Goal: Use online tool/utility: Utilize a website feature to perform a specific function

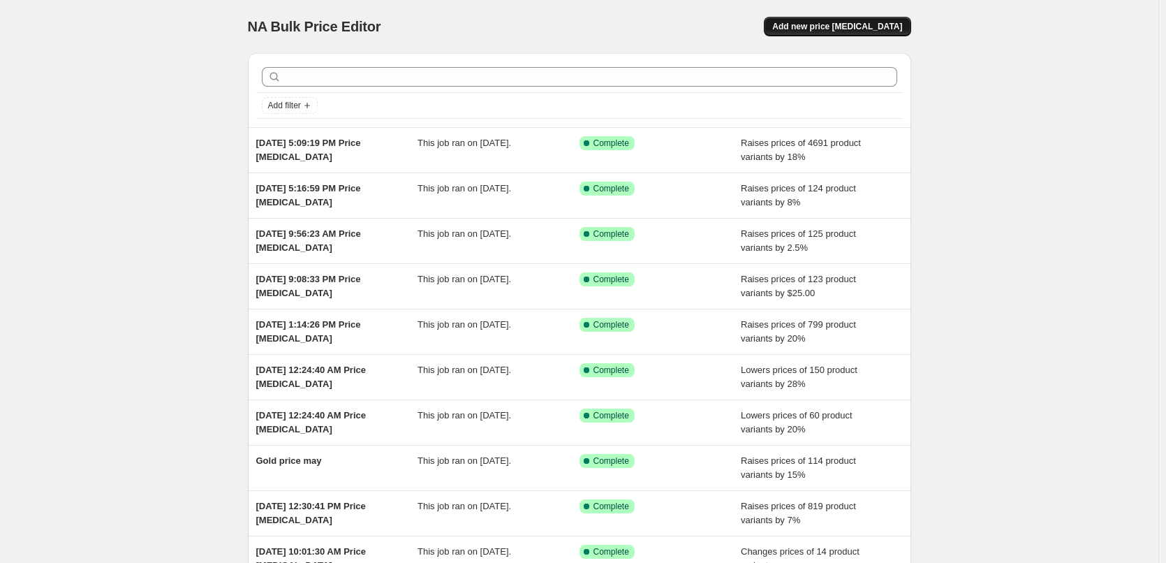
click at [848, 20] on button "Add new price [MEDICAL_DATA]" at bounding box center [837, 27] width 147 height 20
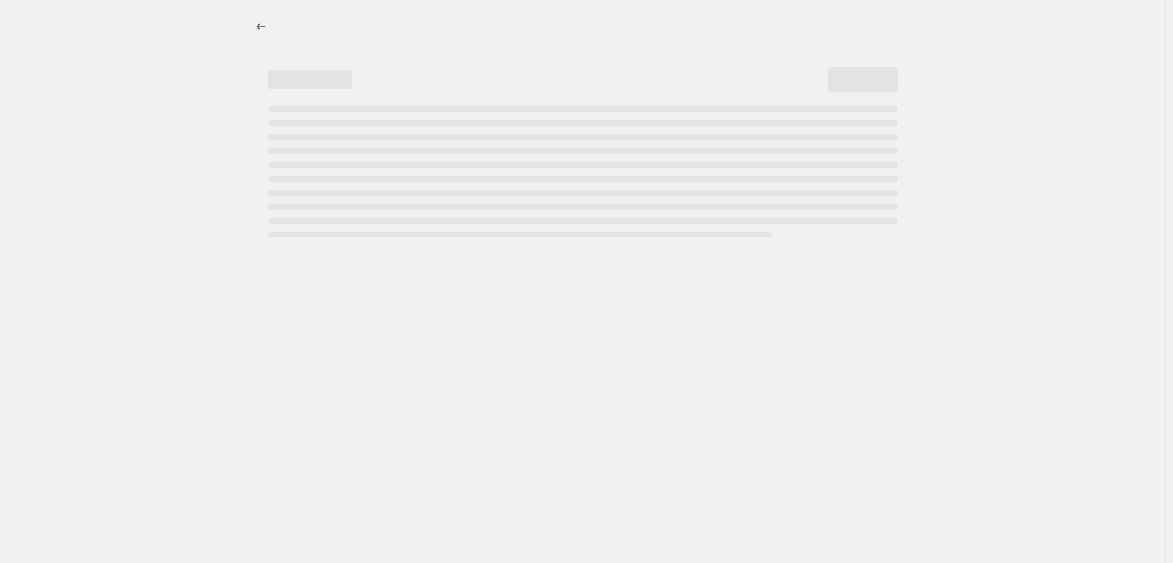
select select "percentage"
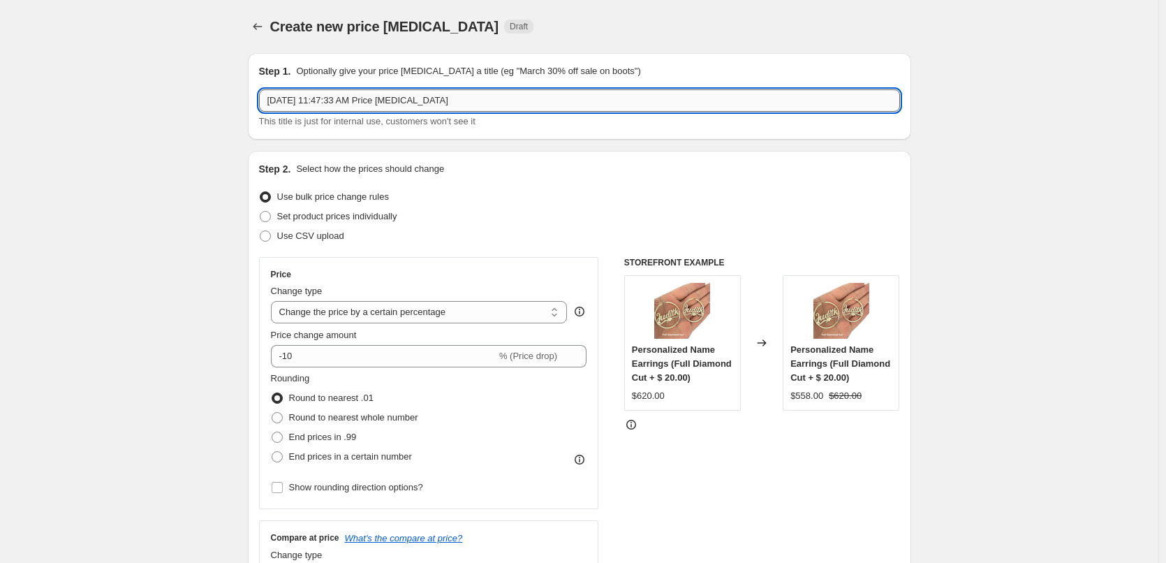
click at [404, 98] on input "[DATE] 11:47:33 AM Price [MEDICAL_DATA]" at bounding box center [579, 100] width 641 height 22
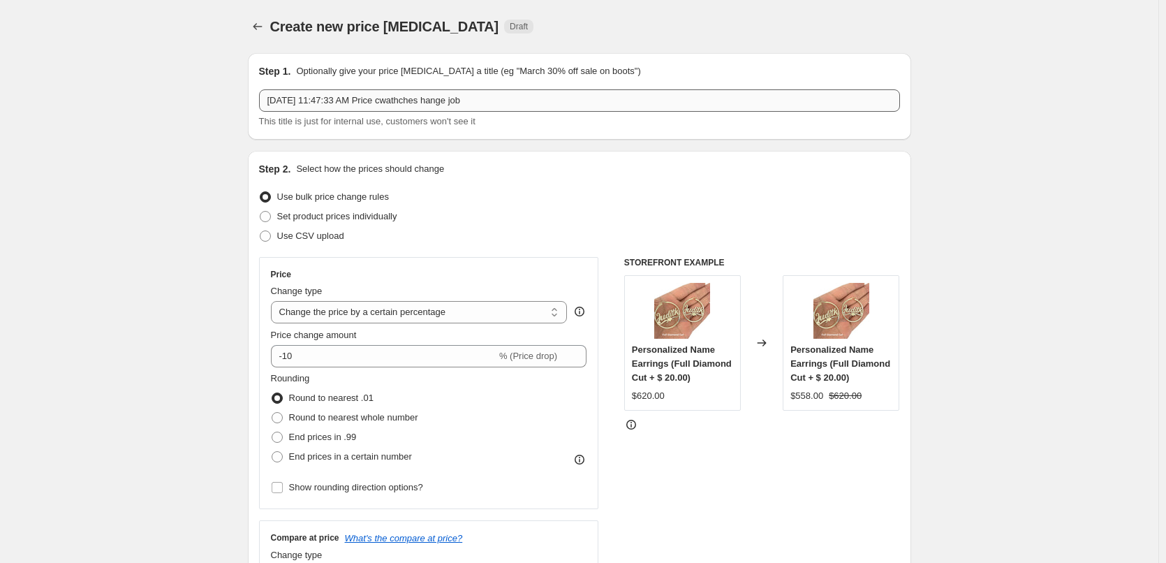
drag, startPoint x: 521, startPoint y: 85, endPoint x: 307, endPoint y: 96, distance: 214.7
click at [304, 96] on div "Step 1. Optionally give your price [MEDICAL_DATA] a title (eg "March 30% off sa…" at bounding box center [579, 96] width 641 height 64
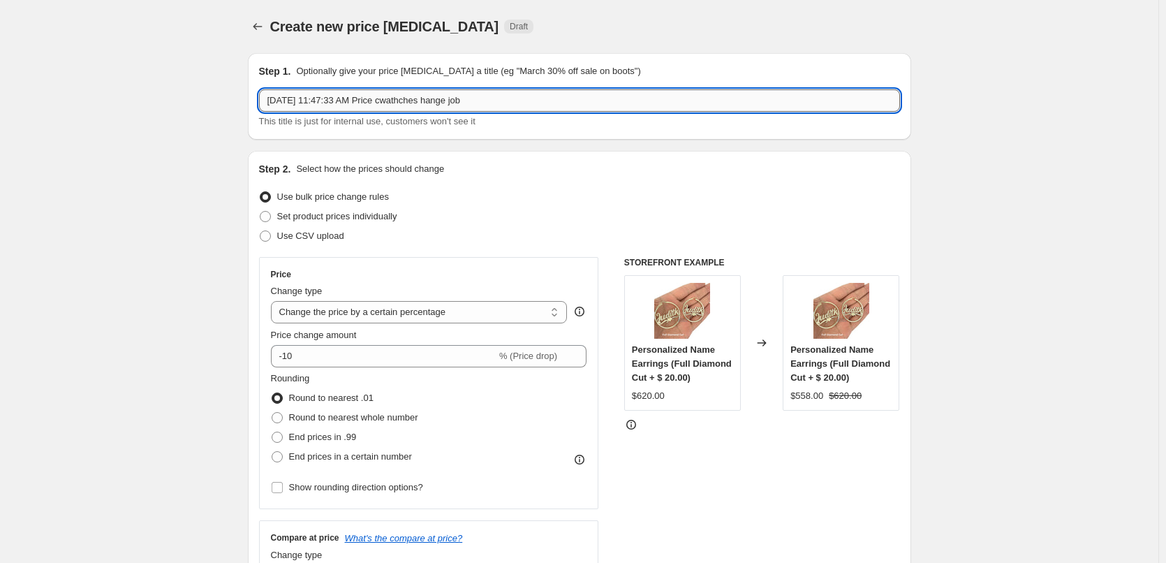
click at [381, 100] on input "[DATE] 11:47:33 AM Price cwathches hange job" at bounding box center [579, 100] width 641 height 22
drag, startPoint x: 402, startPoint y: 101, endPoint x: 591, endPoint y: 116, distance: 189.2
click at [591, 116] on div "[DATE] 11:47:33 AM Price cwathches hange job This title is just for internal us…" at bounding box center [579, 108] width 641 height 39
type input "[DATE] 11:47:33 AM Price watches 3%"
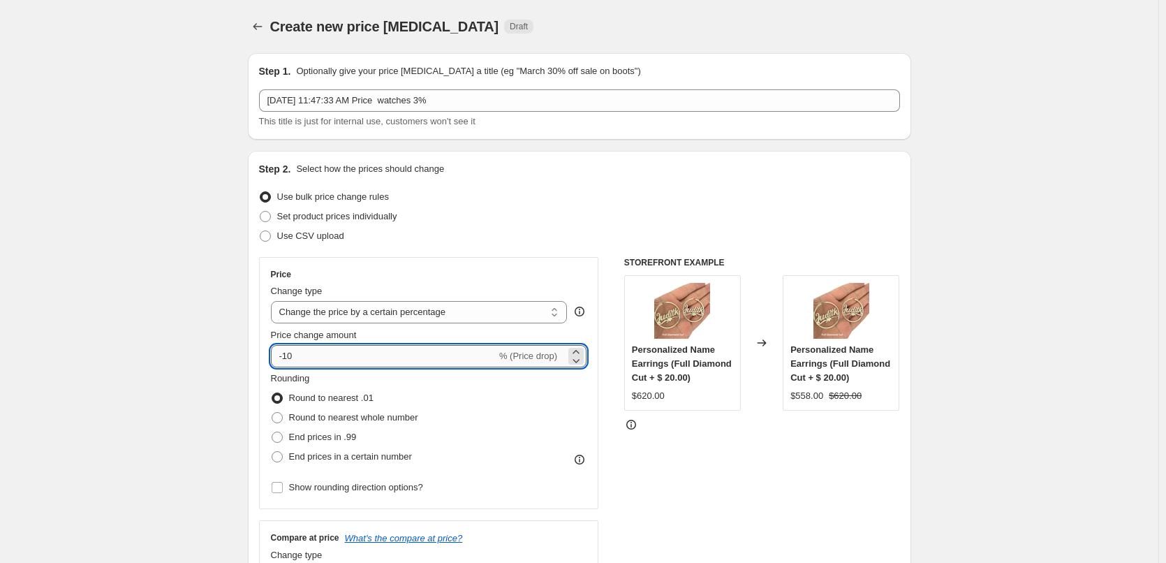
drag, startPoint x: 288, startPoint y: 360, endPoint x: 298, endPoint y: 358, distance: 10.2
click at [298, 358] on input "-10" at bounding box center [384, 356] width 226 height 22
type input "-3"
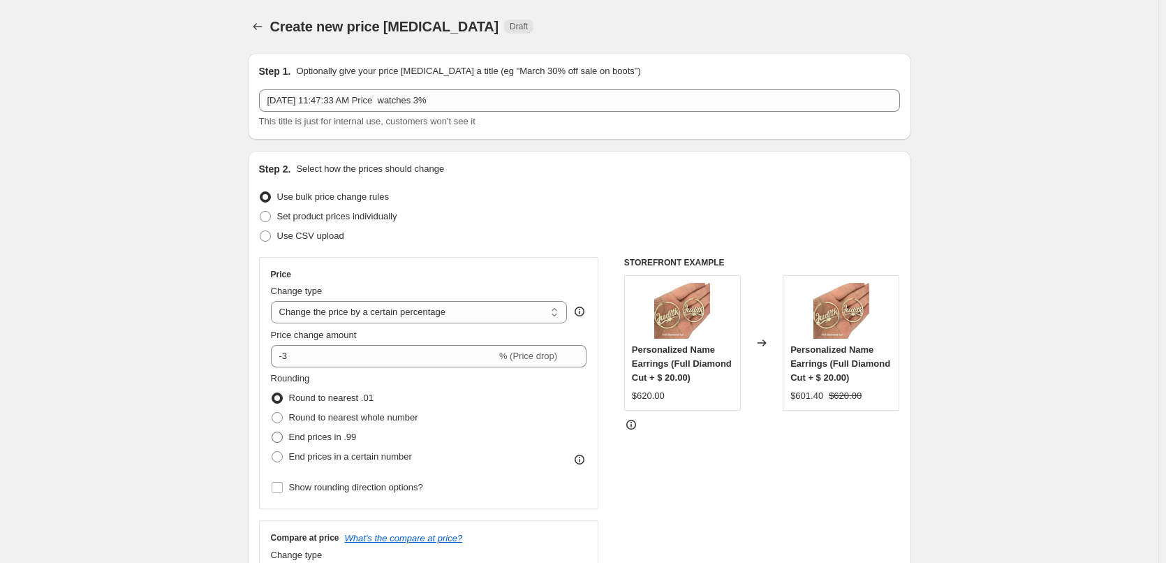
click at [282, 438] on span at bounding box center [277, 437] width 11 height 11
click at [272, 432] on input "End prices in .99" at bounding box center [272, 432] width 1 height 1
radio input "true"
click at [287, 456] on label "End prices in a certain number" at bounding box center [341, 457] width 141 height 20
click at [272, 452] on input "End prices in a certain number" at bounding box center [272, 451] width 1 height 1
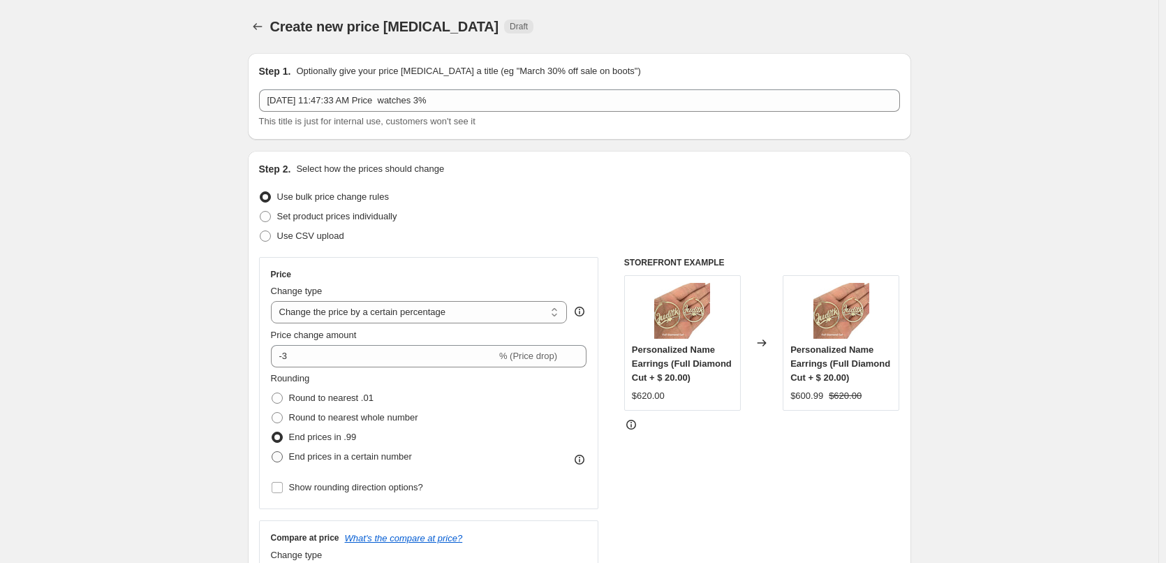
radio input "true"
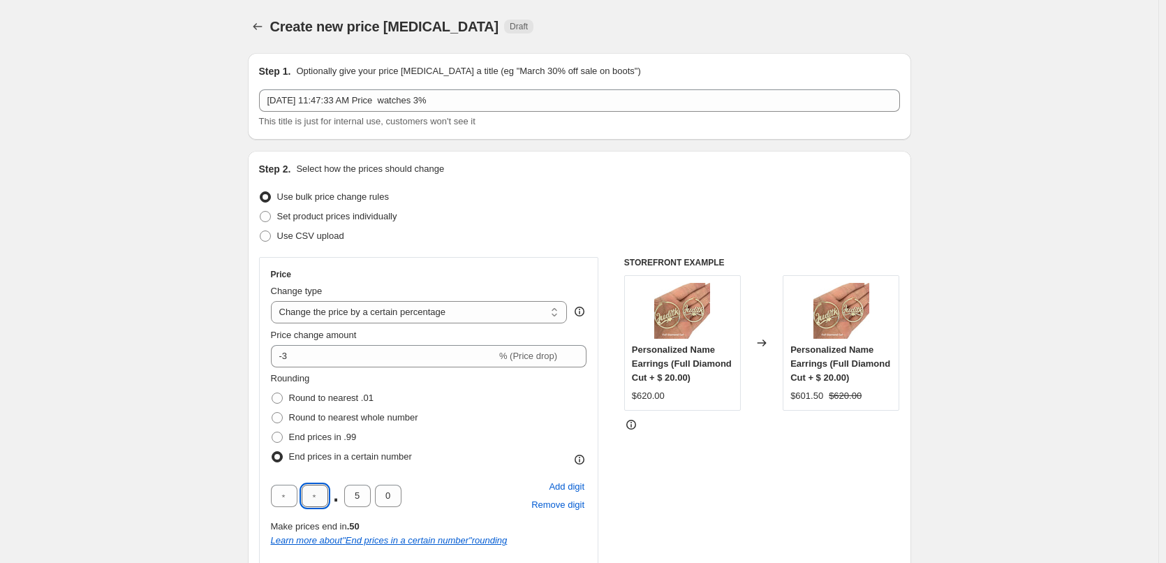
click at [318, 494] on input "text" at bounding box center [315, 496] width 27 height 22
type input "4"
click at [364, 499] on input "5" at bounding box center [357, 496] width 27 height 22
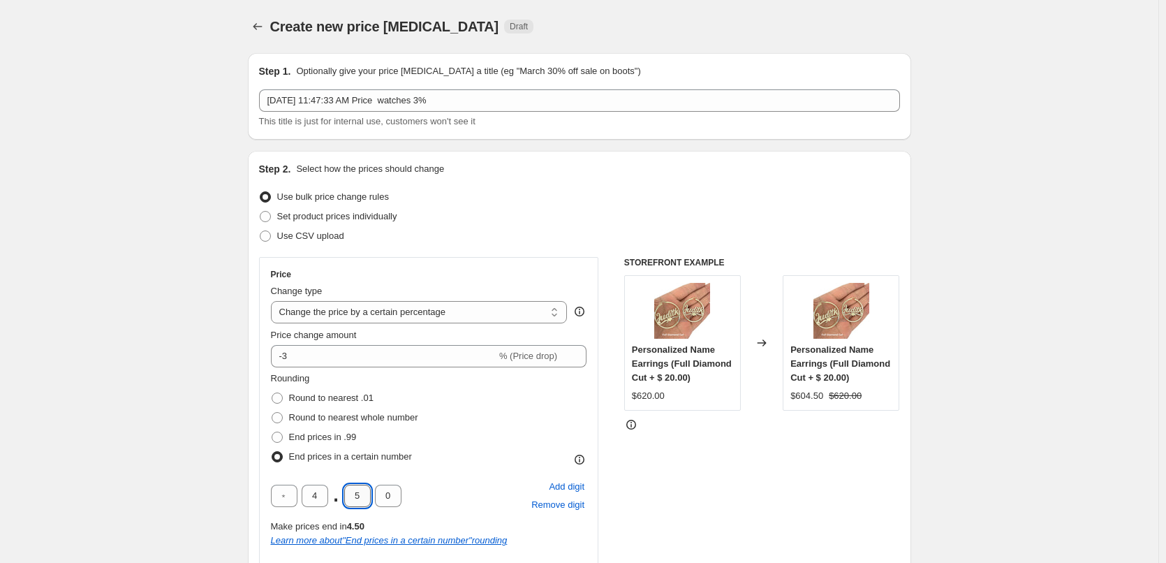
click at [364, 499] on input "5" at bounding box center [357, 496] width 27 height 22
type input "9"
click at [390, 496] on input "0" at bounding box center [388, 496] width 27 height 22
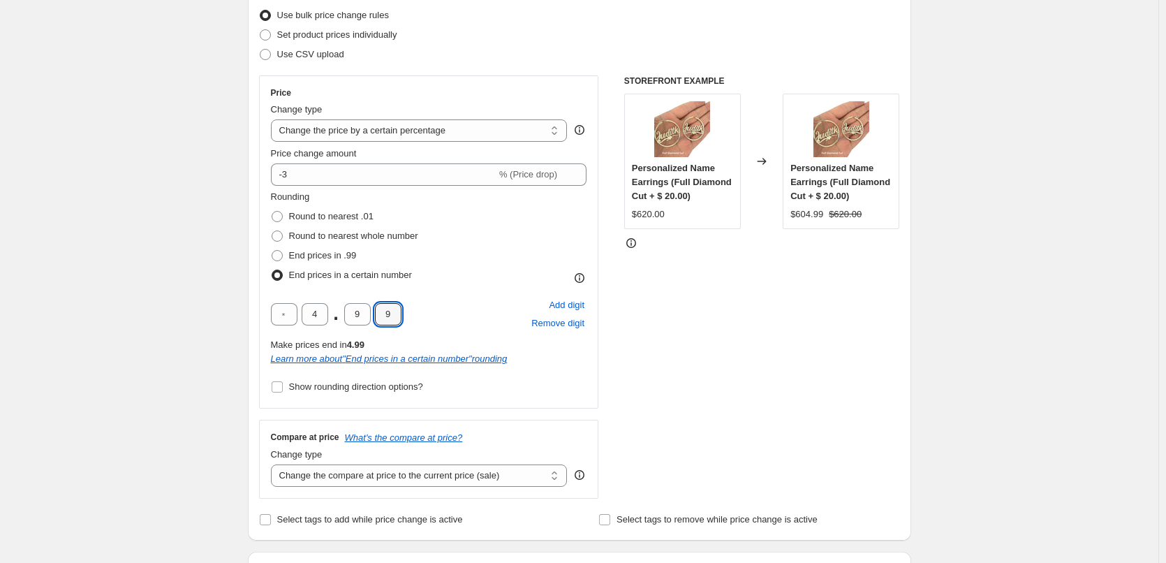
scroll to position [210, 0]
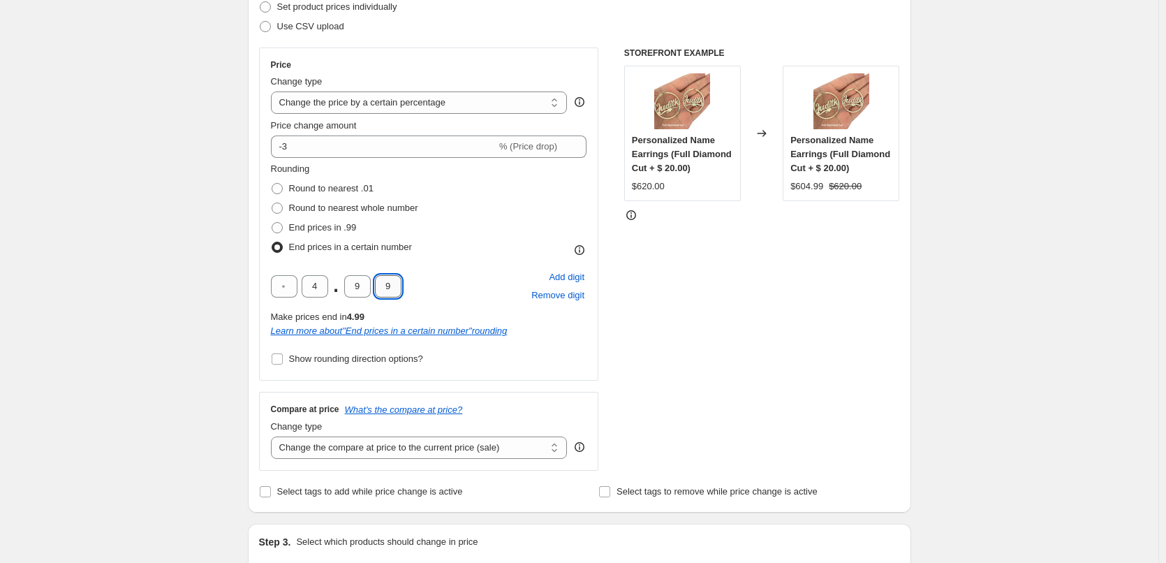
drag, startPoint x: 390, startPoint y: 288, endPoint x: 397, endPoint y: 281, distance: 10.4
click at [397, 281] on input "9" at bounding box center [388, 286] width 27 height 22
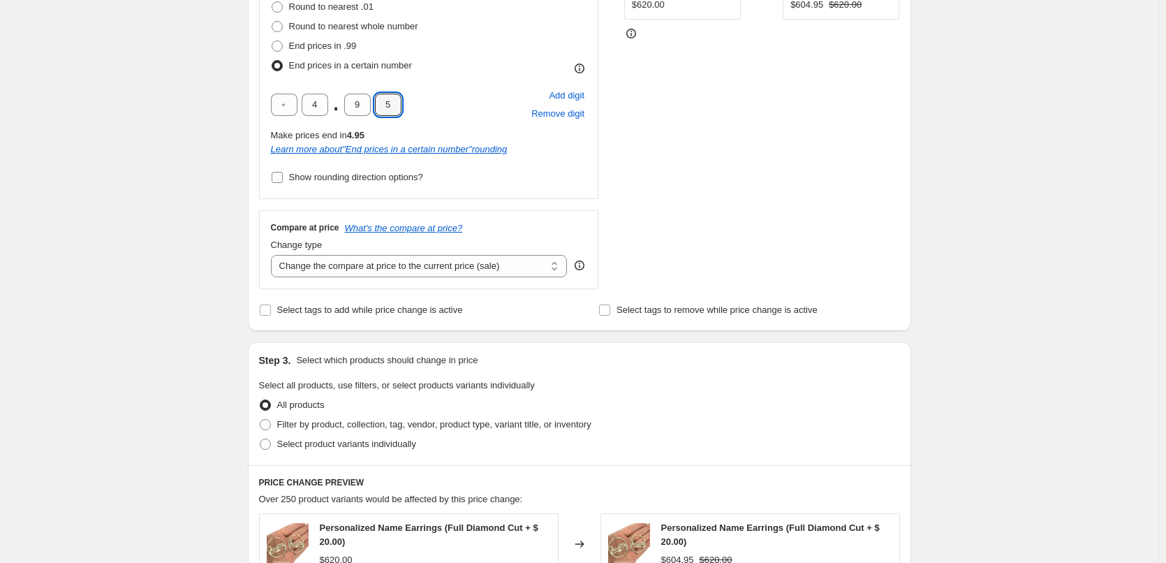
scroll to position [419, 0]
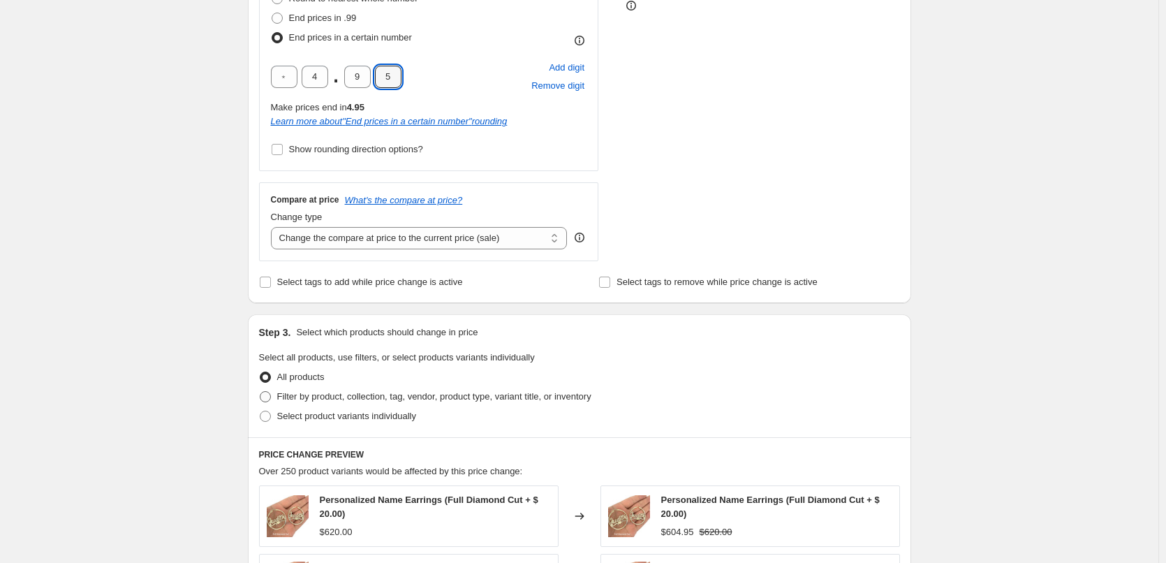
type input "5"
click at [276, 397] on label "Filter by product, collection, tag, vendor, product type, variant title, or inv…" at bounding box center [425, 397] width 332 height 20
click at [260, 392] on input "Filter by product, collection, tag, vendor, product type, variant title, or inv…" at bounding box center [260, 391] width 1 height 1
radio input "true"
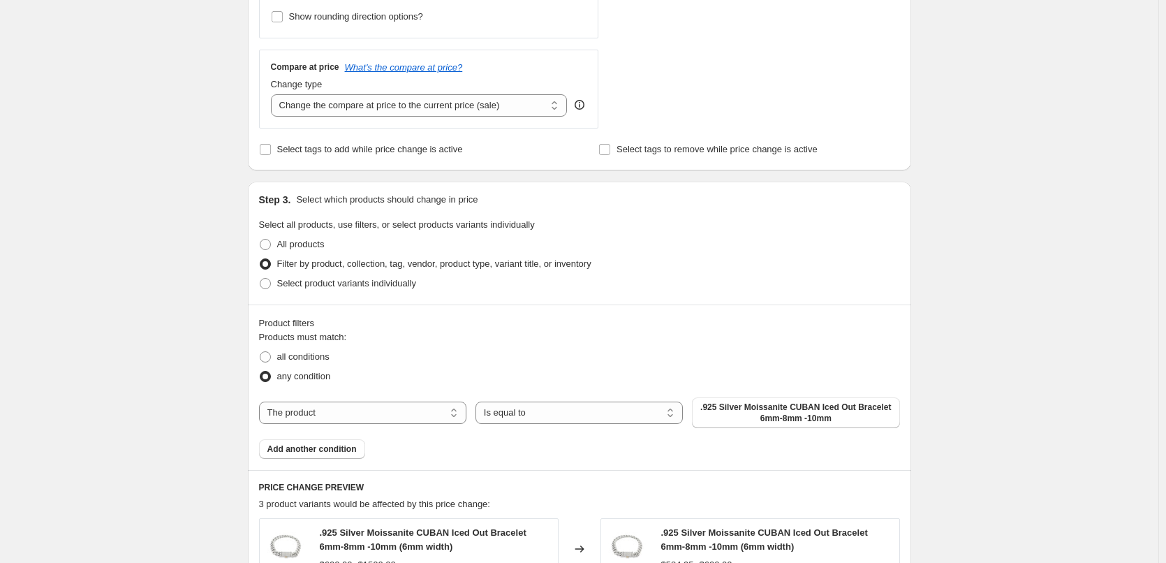
scroll to position [559, 0]
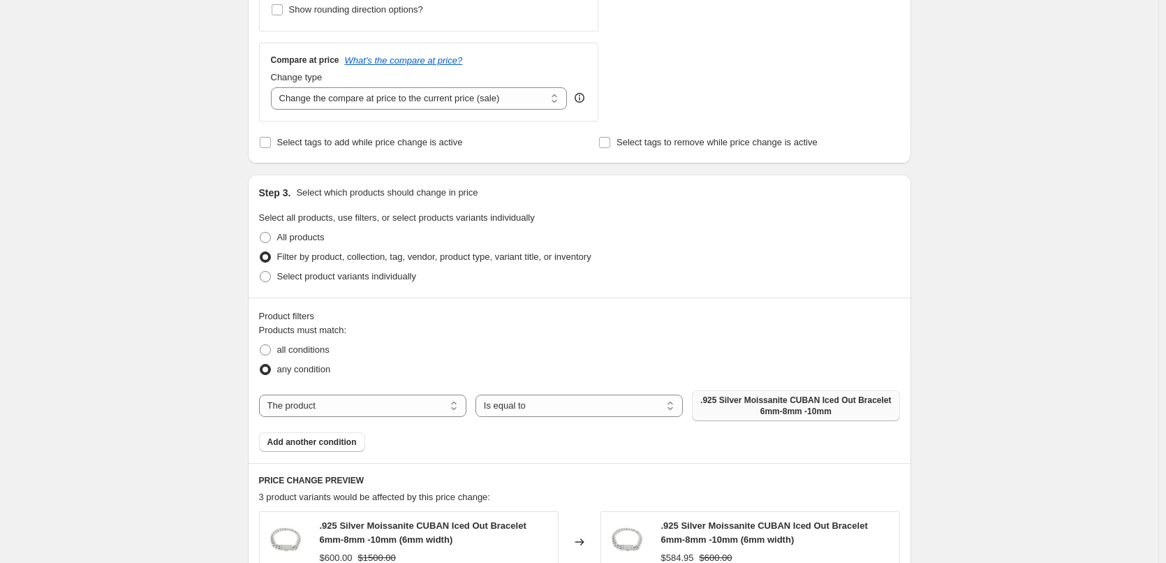
click at [717, 406] on span ".925 Silver Moissanite CUBAN Iced Out Bracelet 6mm-8mm -10mm" at bounding box center [795, 406] width 191 height 22
click at [402, 413] on select "The product The product's collection The product's tag The product's vendor The…" at bounding box center [362, 406] width 207 height 22
select select "collection"
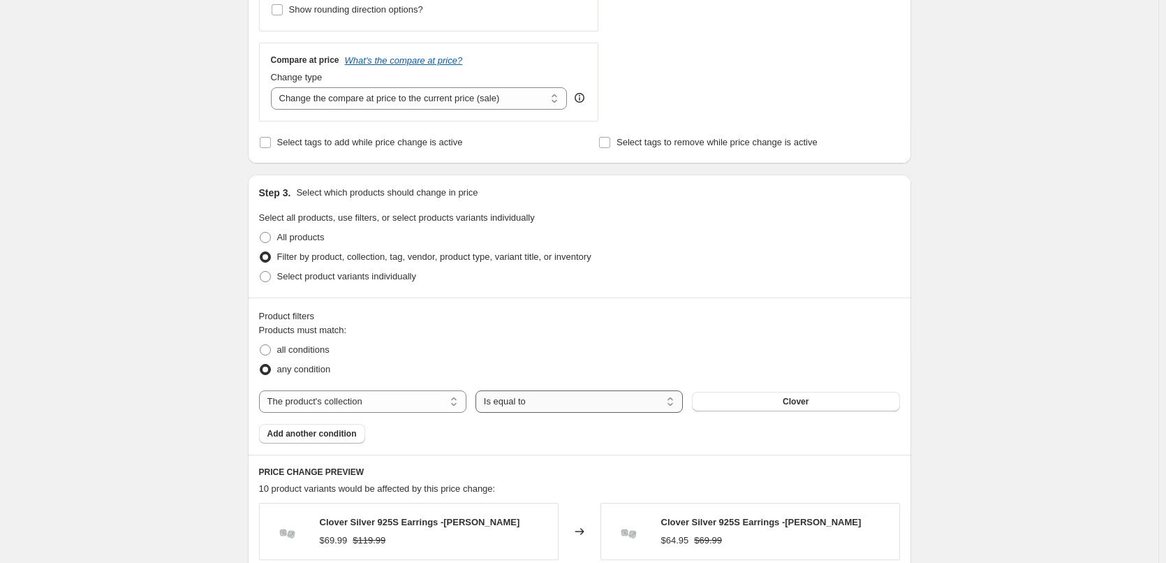
click at [576, 400] on select "Is equal to Is not equal to" at bounding box center [579, 401] width 207 height 22
click at [797, 399] on span "Clover" at bounding box center [796, 401] width 26 height 11
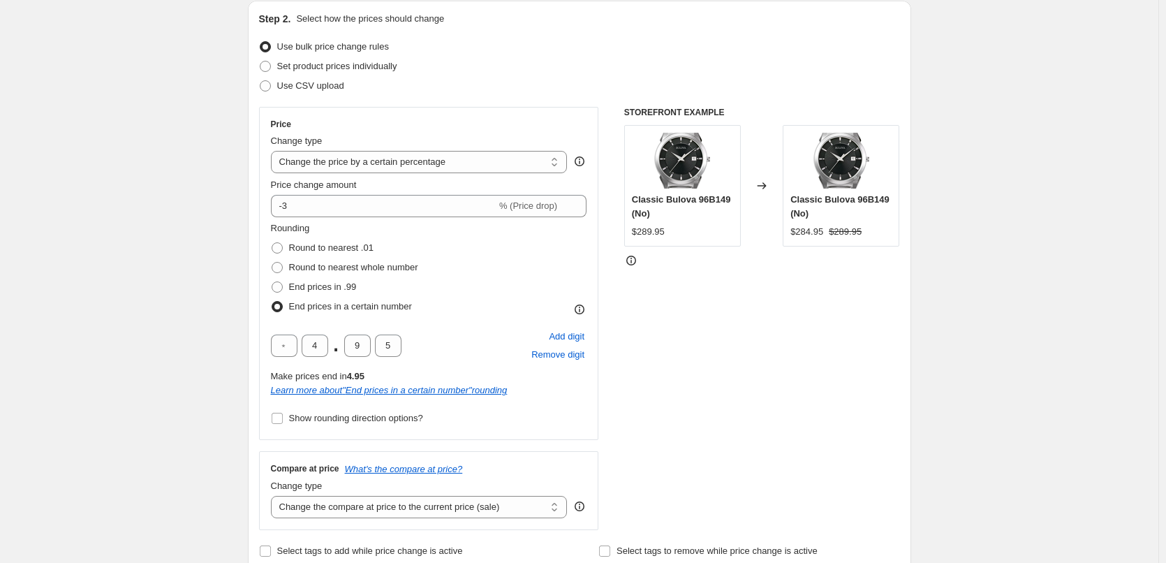
scroll to position [234, 0]
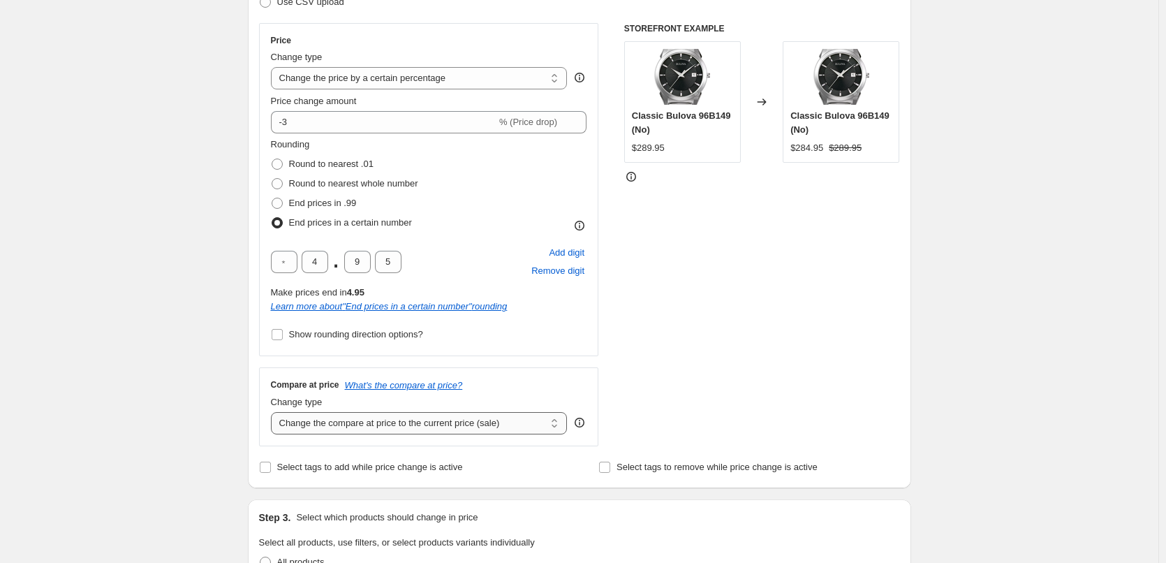
click at [500, 424] on select "Change the compare at price to the current price (sale) Change the compare at p…" at bounding box center [419, 423] width 297 height 22
select select "no_change"
click at [274, 412] on select "Change the compare at price to the current price (sale) Change the compare at p…" at bounding box center [419, 423] width 297 height 22
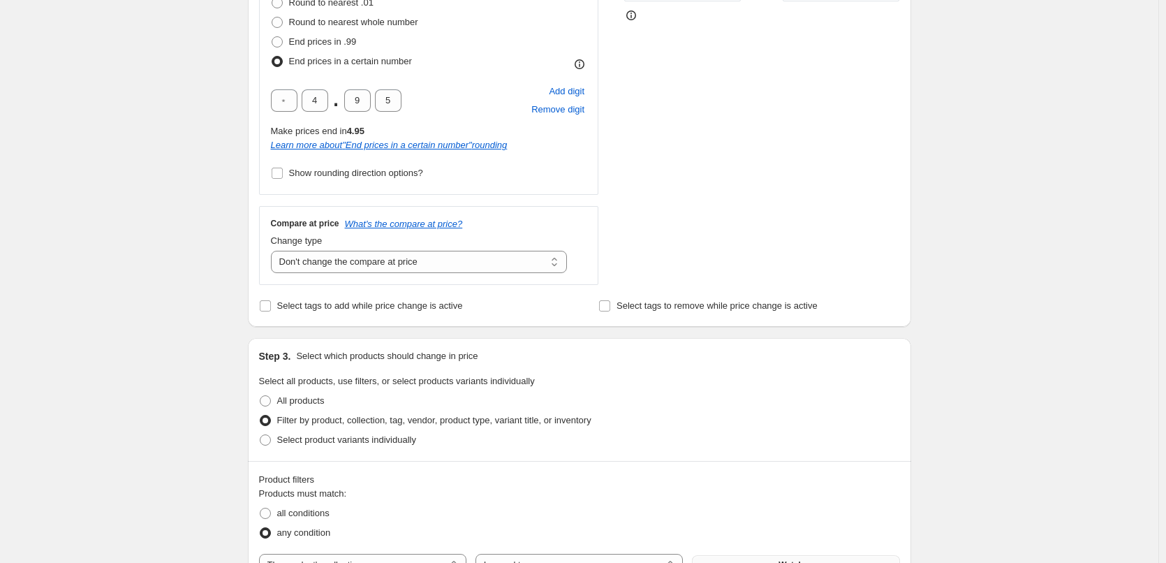
scroll to position [443, 0]
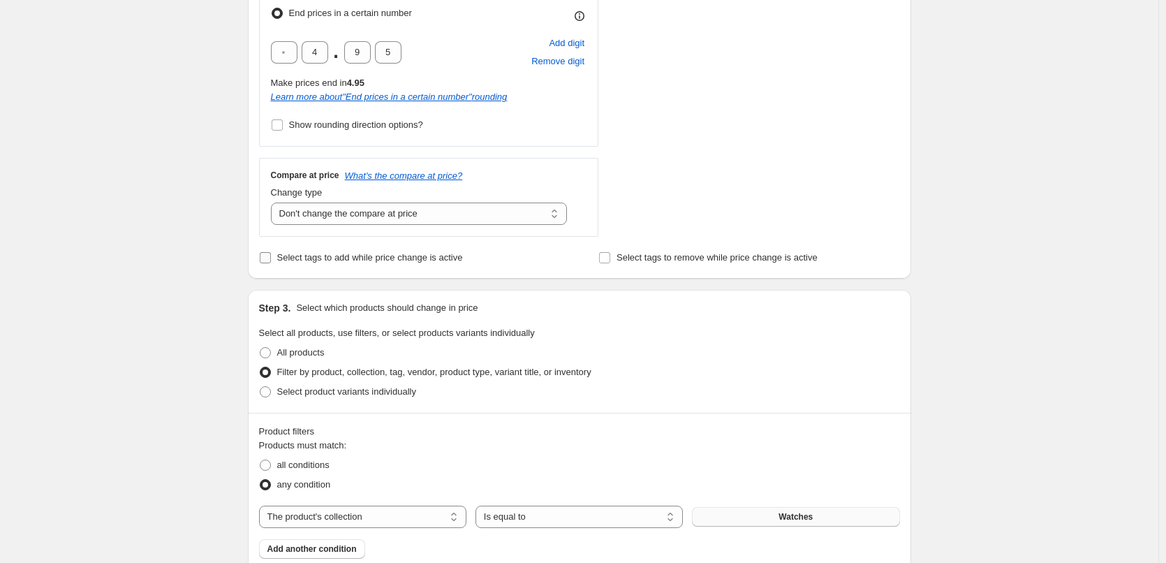
click at [344, 263] on span "Select tags to add while price change is active" at bounding box center [370, 257] width 186 height 10
click at [271, 263] on input "Select tags to add while price change is active" at bounding box center [265, 257] width 11 height 11
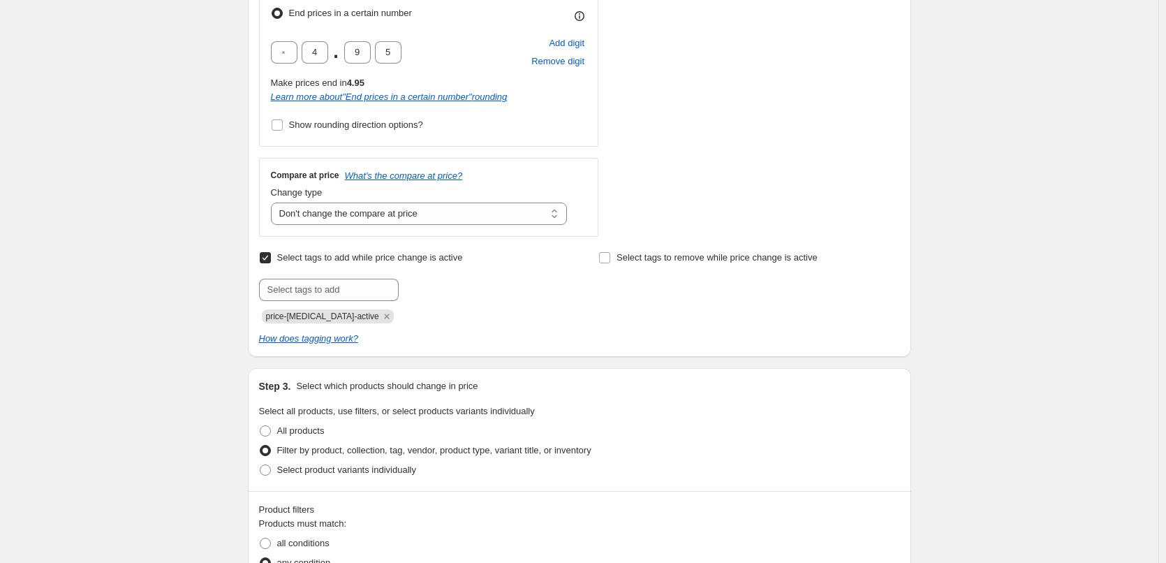
click at [271, 259] on input "Select tags to add while price change is active" at bounding box center [265, 257] width 11 height 11
checkbox input "false"
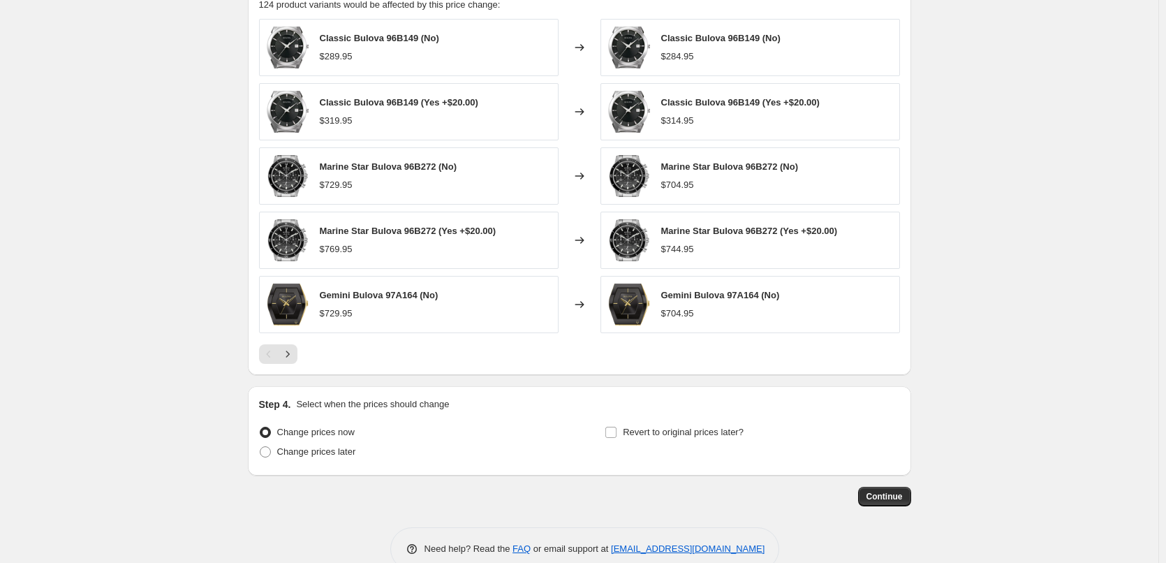
scroll to position [1072, 0]
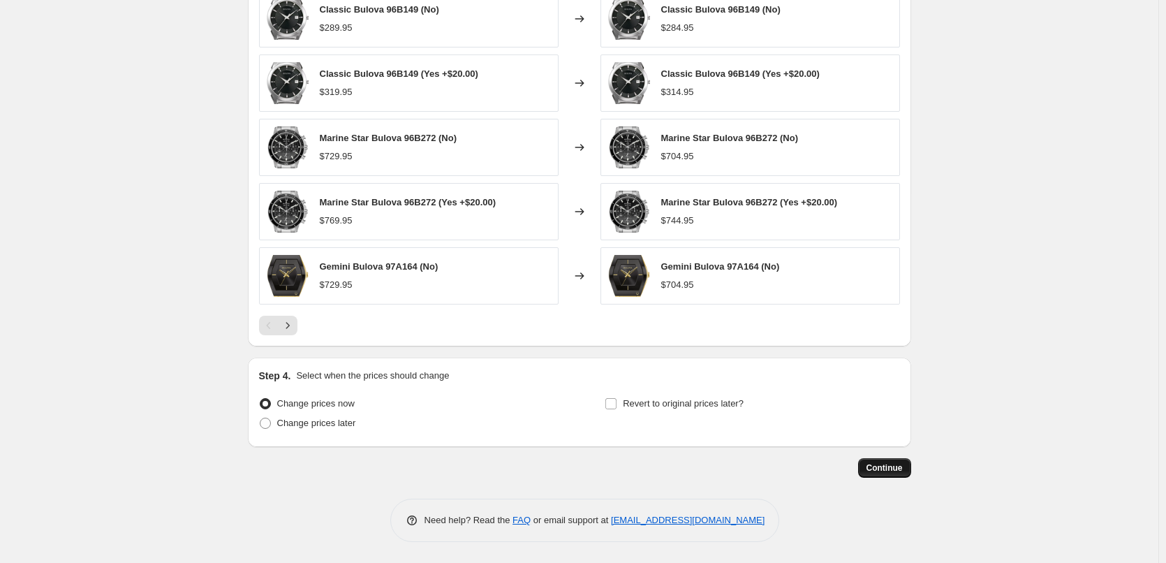
click at [883, 472] on span "Continue" at bounding box center [885, 467] width 36 height 11
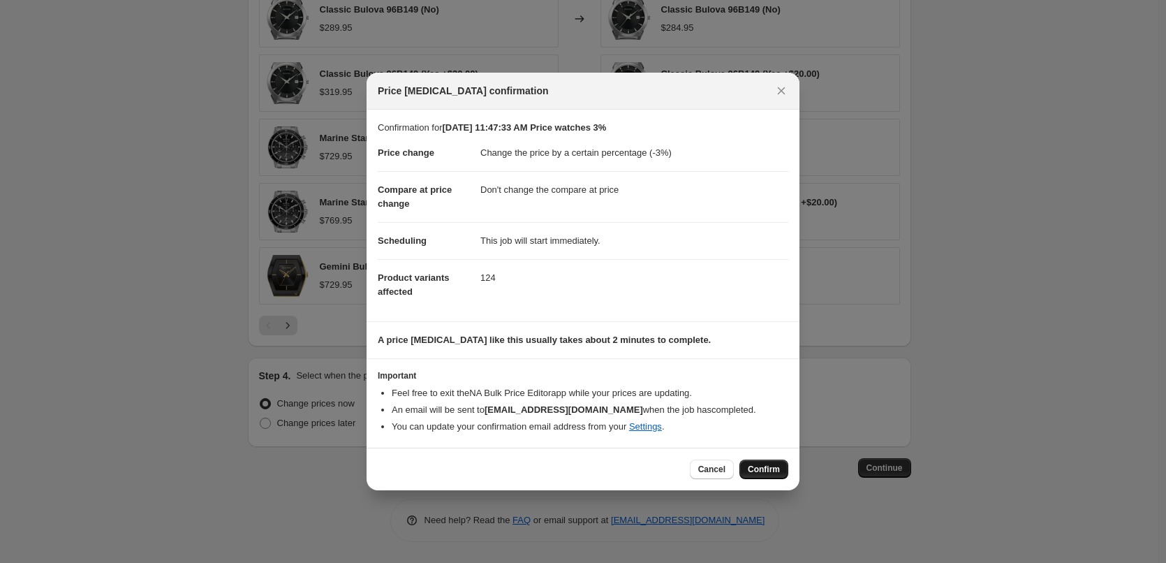
click at [765, 469] on span "Confirm" at bounding box center [764, 469] width 32 height 11
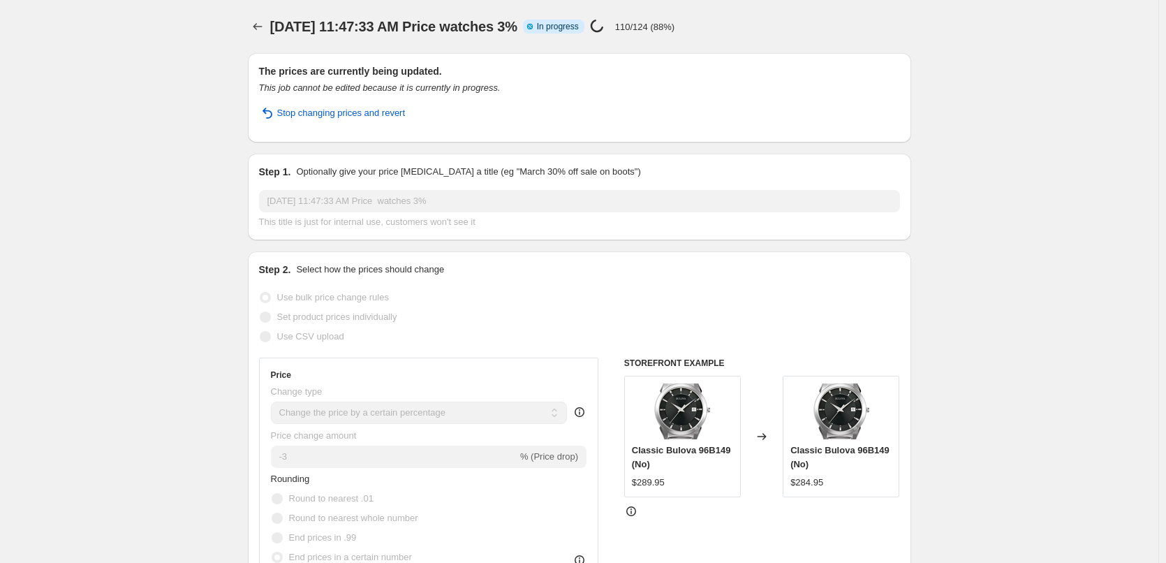
select select "percentage"
select select "no_change"
select select "collection"
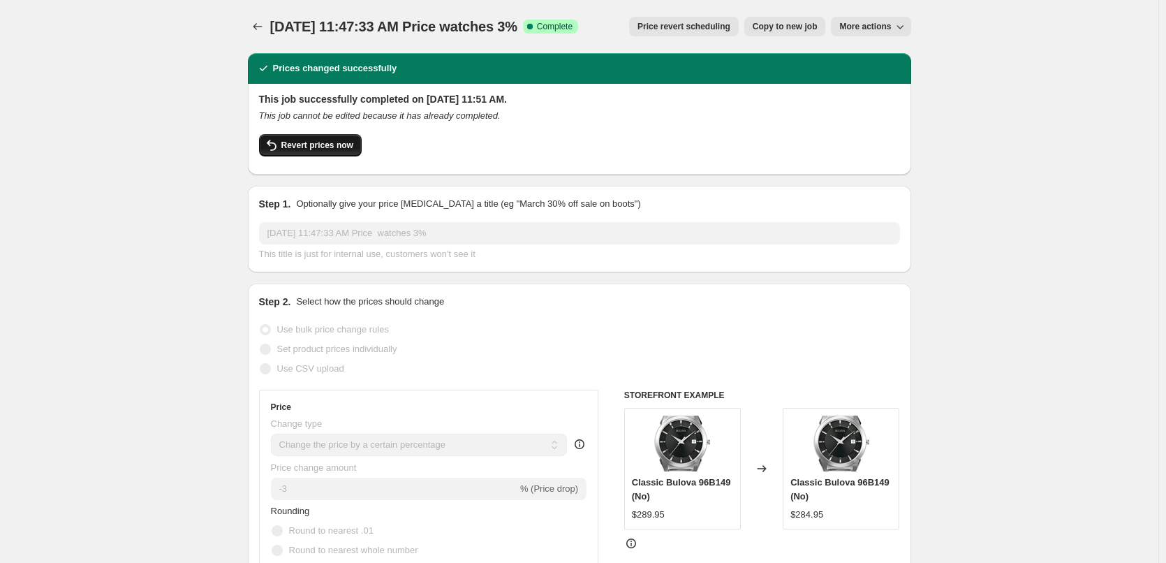
click at [339, 149] on span "Revert prices now" at bounding box center [317, 145] width 72 height 11
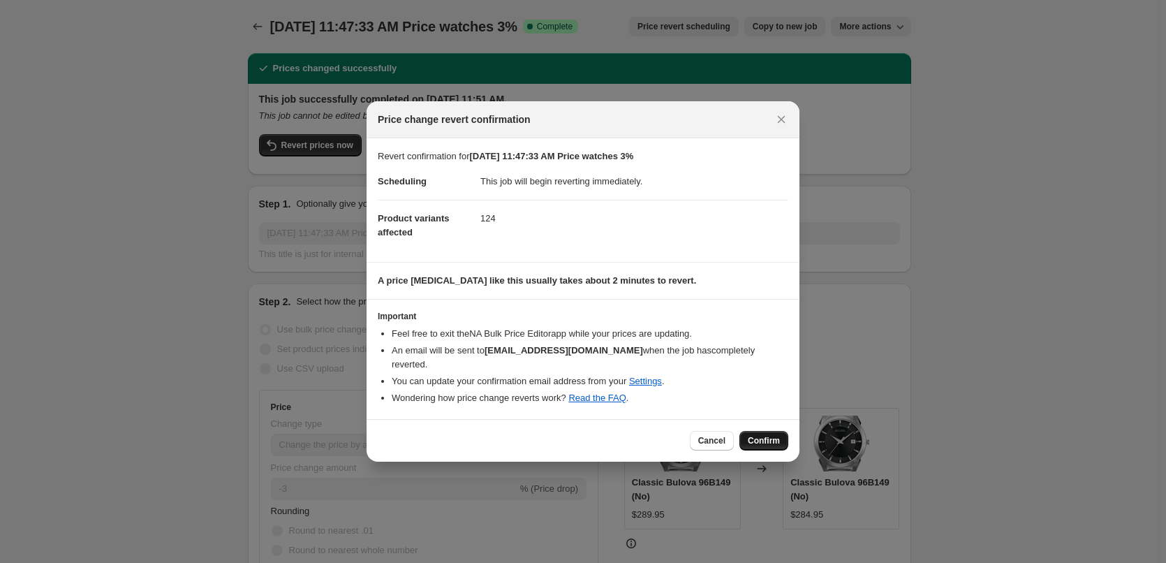
click at [771, 439] on span "Confirm" at bounding box center [764, 440] width 32 height 11
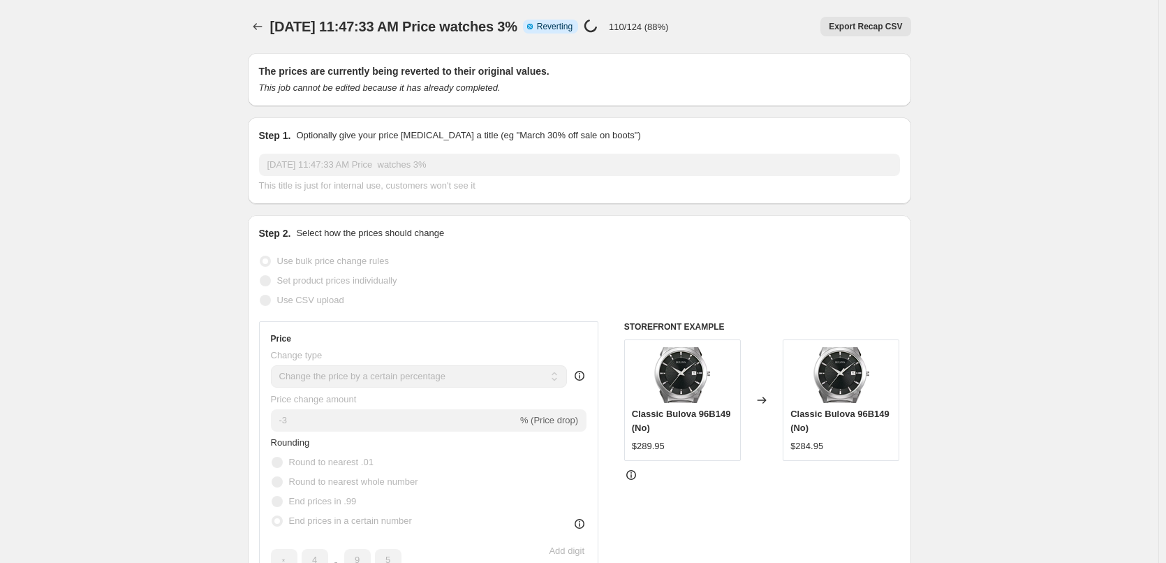
select select "percentage"
select select "no_change"
select select "collection"
